Goal: Information Seeking & Learning: Learn about a topic

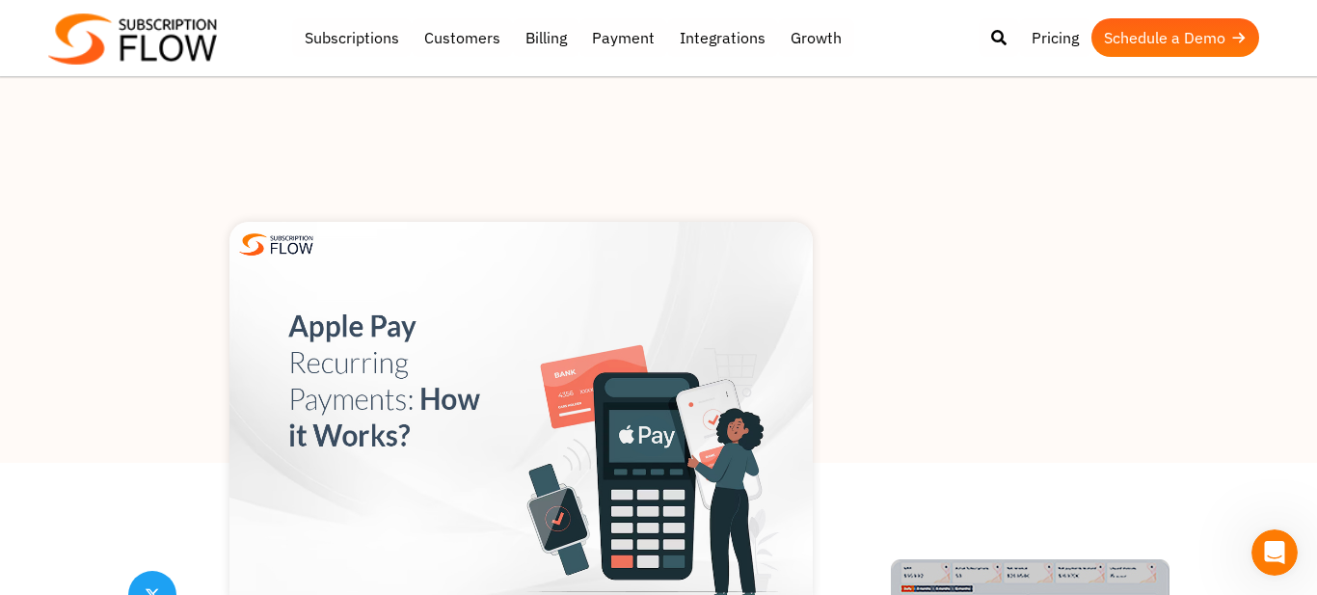
click at [872, 95] on div at bounding box center [658, 270] width 1317 height 386
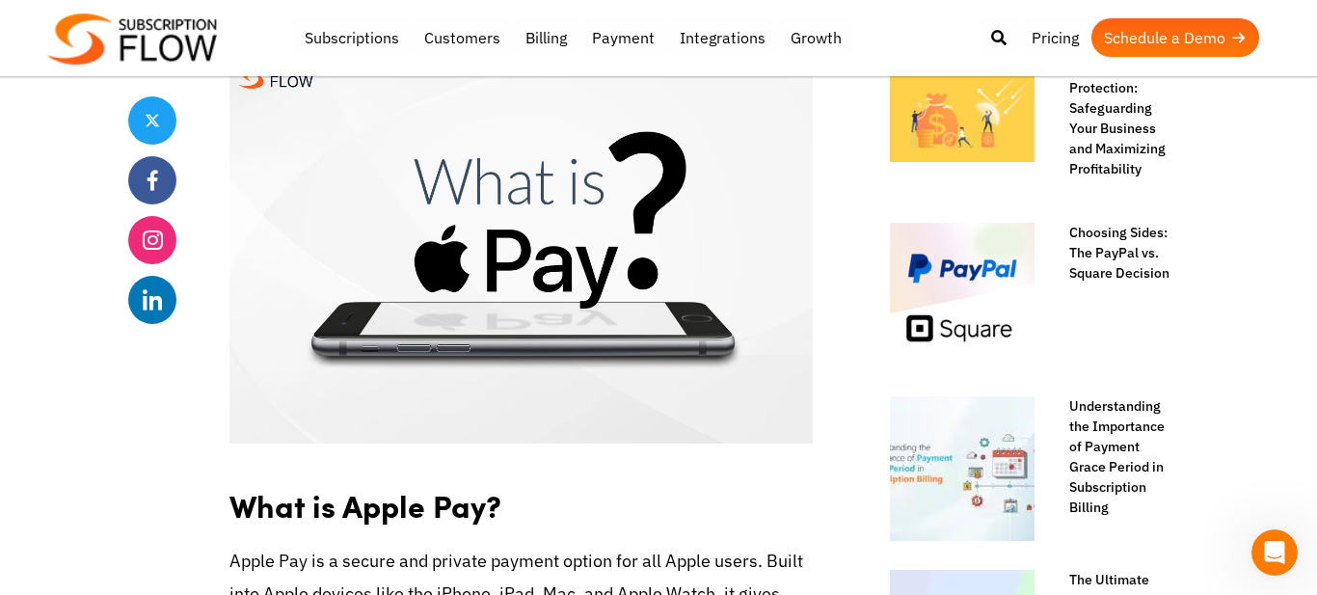
scroll to position [1040, 0]
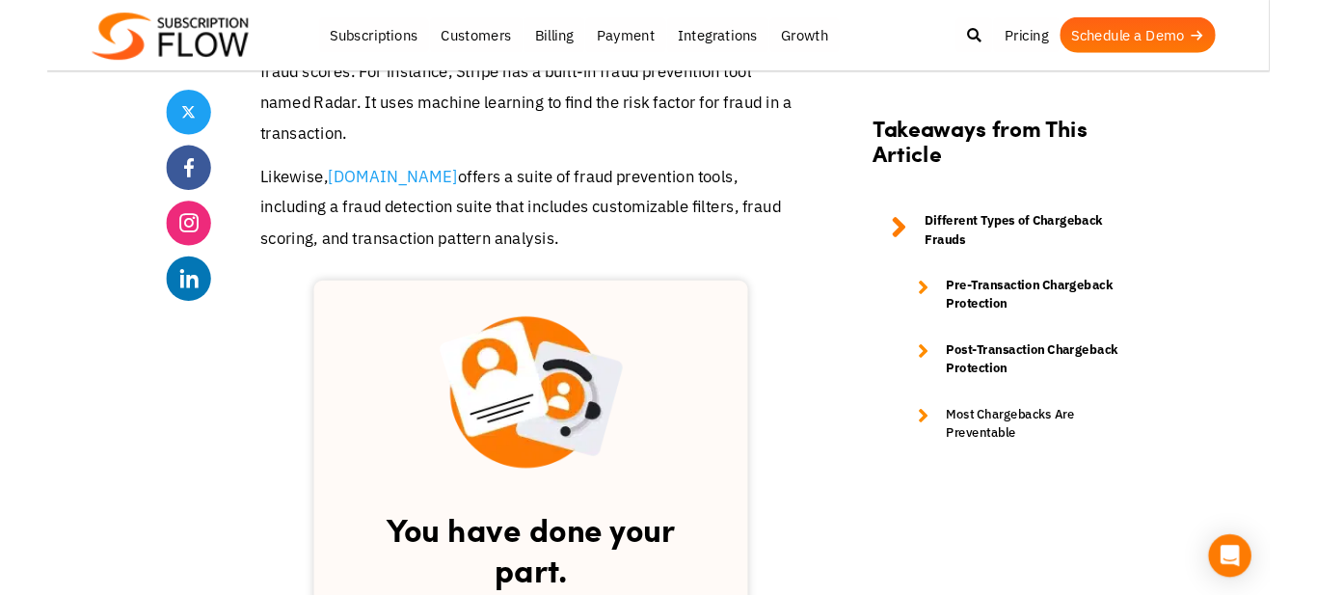
scroll to position [2802, 0]
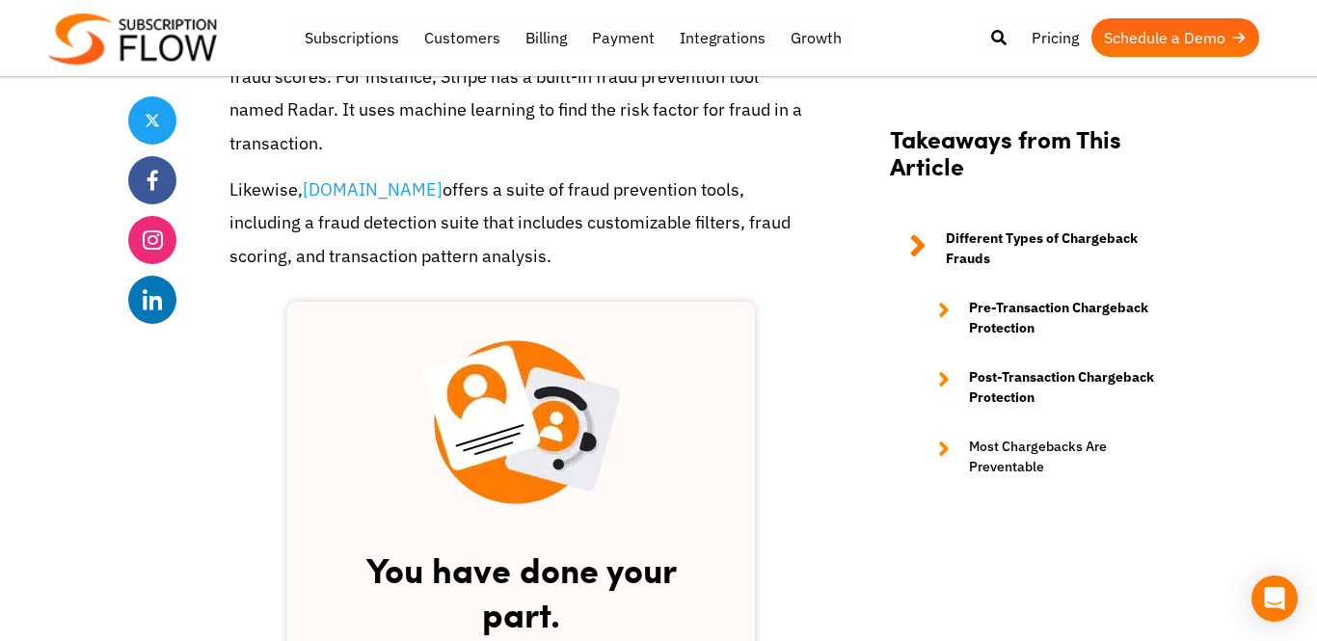
click at [1309, 340] on html "Support Login Best Subscription Management and Billing Software 2023 Subscripti…" at bounding box center [658, 251] width 1317 height 6106
